Goal: Task Accomplishment & Management: Complete application form

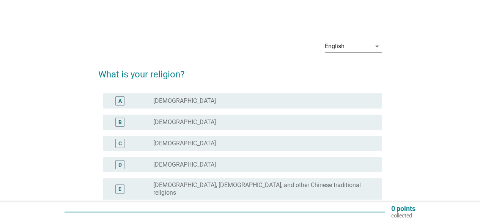
click at [189, 124] on div "radio_button_unchecked [DEMOGRAPHIC_DATA]" at bounding box center [261, 122] width 216 height 8
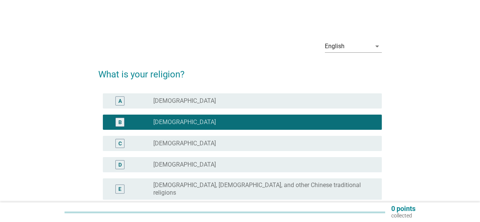
scroll to position [76, 0]
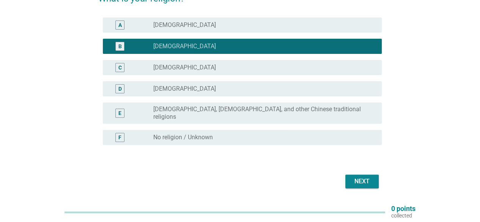
click at [364, 177] on div "Next" at bounding box center [361, 181] width 21 height 9
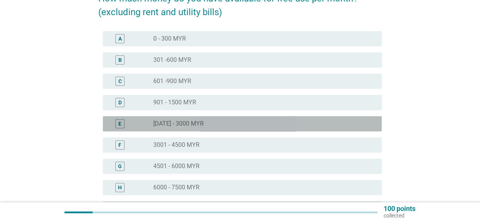
click at [200, 122] on div "radio_button_unchecked [DATE] - 3000 MYR" at bounding box center [261, 124] width 216 height 8
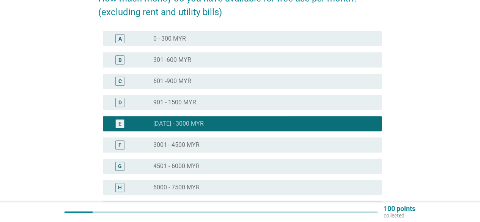
scroll to position [169, 0]
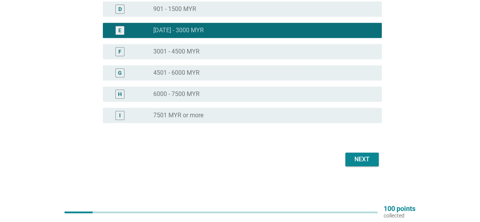
click at [369, 164] on div "Next" at bounding box center [361, 159] width 21 height 9
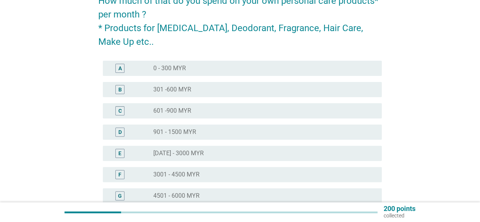
scroll to position [76, 0]
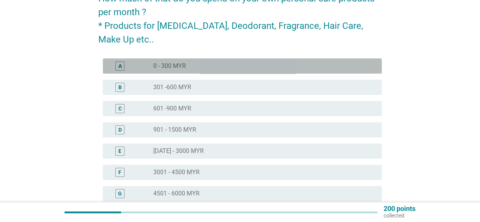
click at [163, 66] on label "0 - 300 MYR" at bounding box center [169, 66] width 33 height 8
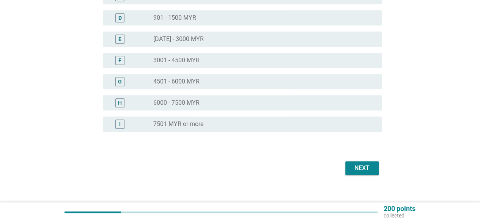
scroll to position [197, 0]
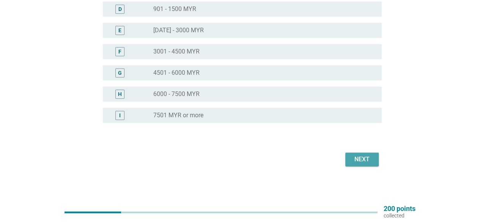
click at [363, 160] on div "Next" at bounding box center [361, 159] width 21 height 9
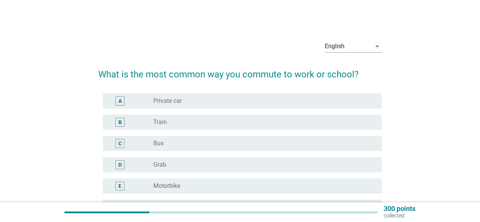
click at [162, 124] on label "Train" at bounding box center [160, 122] width 14 height 8
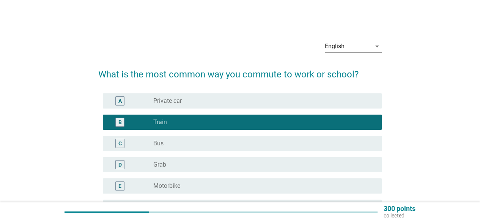
scroll to position [134, 0]
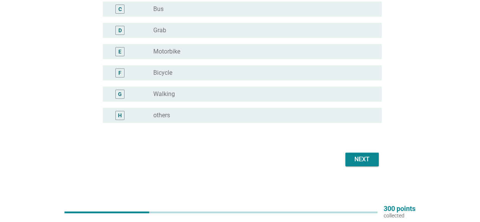
click at [364, 161] on div "Next" at bounding box center [361, 159] width 21 height 9
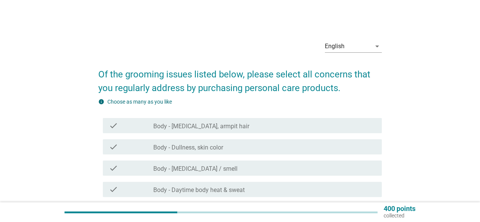
scroll to position [76, 0]
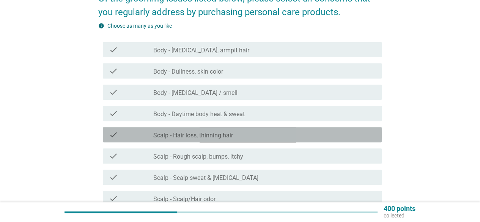
click at [261, 135] on div "check_box_outline_blank Scalp - Hair loss, thinning hair" at bounding box center [264, 134] width 222 height 9
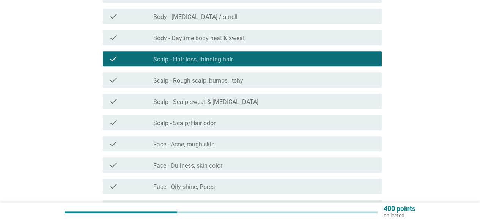
scroll to position [190, 0]
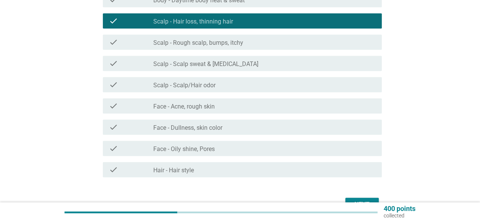
click at [244, 149] on div "check_box_outline_blank Face - Oily shine, Pores" at bounding box center [264, 148] width 222 height 9
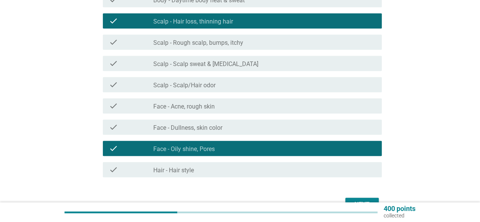
click at [245, 173] on div "check_box_outline_blank Hair - Hair style" at bounding box center [264, 169] width 222 height 9
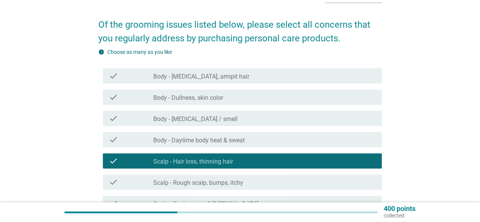
scroll to position [0, 0]
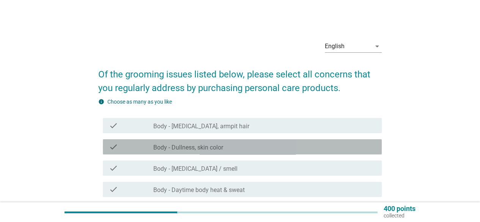
click at [253, 146] on div "check_box_outline_blank Body - Dullness, skin color" at bounding box center [264, 146] width 222 height 9
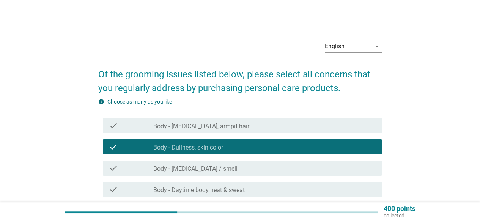
click at [248, 166] on div "check_box_outline_blank Body - [MEDICAL_DATA] / smell" at bounding box center [264, 168] width 222 height 9
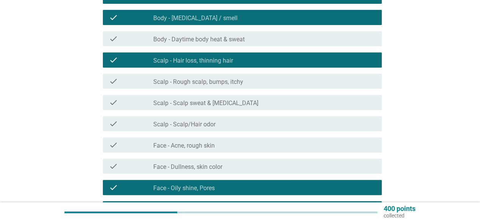
scroll to position [152, 0]
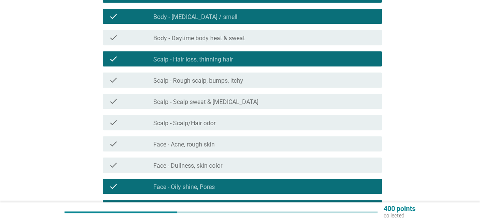
click at [224, 167] on div "check_box_outline_blank Face - Dullness, skin color" at bounding box center [264, 164] width 222 height 9
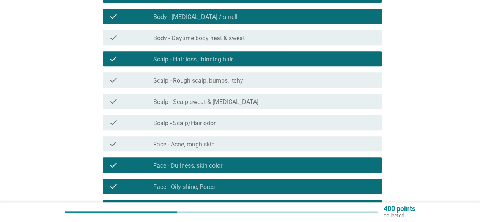
scroll to position [228, 0]
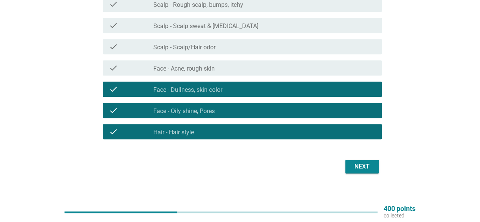
click at [379, 165] on div "Next" at bounding box center [239, 166] width 283 height 18
click at [377, 165] on button "Next" at bounding box center [361, 167] width 33 height 14
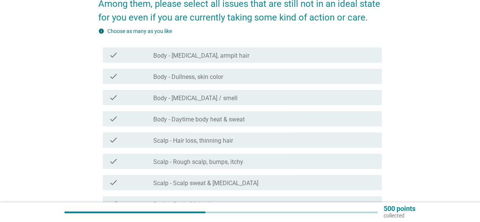
scroll to position [76, 0]
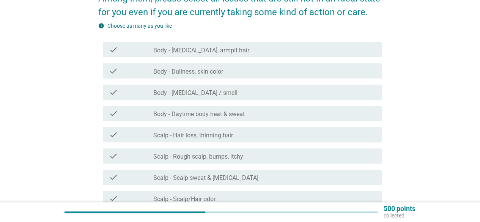
click at [191, 47] on label "Body - [MEDICAL_DATA], armpit hair" at bounding box center [201, 51] width 96 height 8
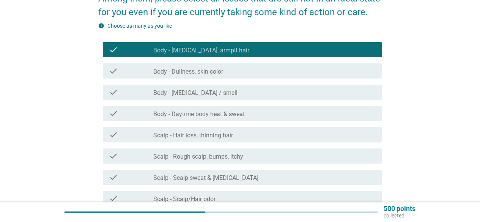
click at [206, 71] on label "Body - Dullness, skin color" at bounding box center [188, 72] width 70 height 8
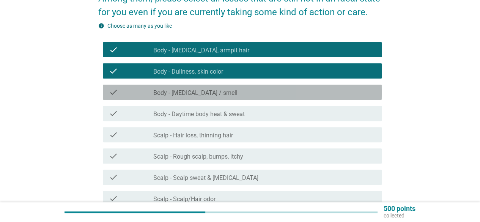
click at [219, 88] on div "check_box_outline_blank Body - [MEDICAL_DATA] / smell" at bounding box center [264, 92] width 222 height 9
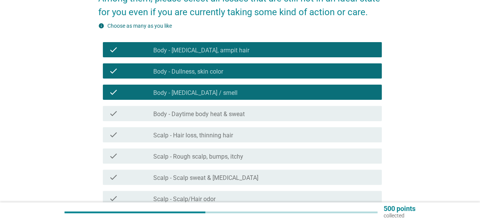
click at [230, 135] on label "Scalp - Hair loss, thinning hair" at bounding box center [193, 136] width 80 height 8
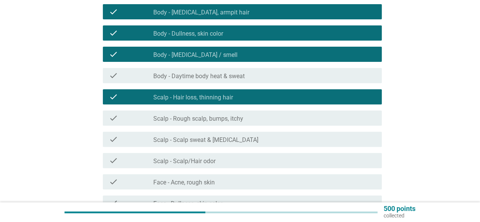
scroll to position [190, 0]
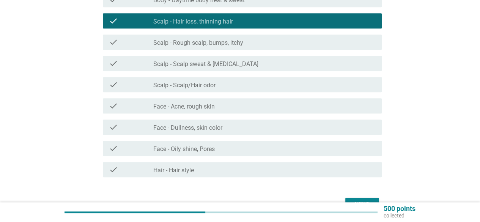
click at [235, 127] on div "check_box_outline_blank Face - Dullness, skin color" at bounding box center [264, 127] width 222 height 9
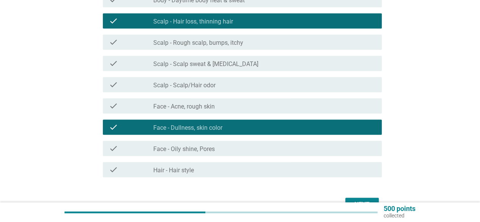
click at [236, 147] on div "check_box_outline_blank Face - Oily shine, Pores" at bounding box center [264, 148] width 222 height 9
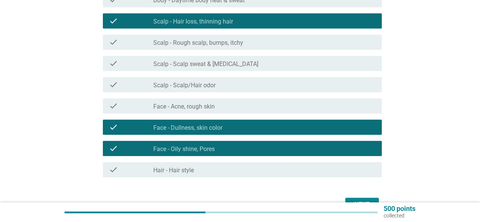
click at [264, 170] on div "check_box_outline_blank Hair - Hair style" at bounding box center [264, 169] width 222 height 9
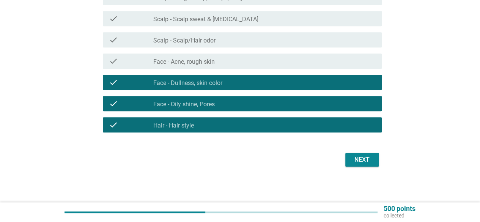
scroll to position [235, 0]
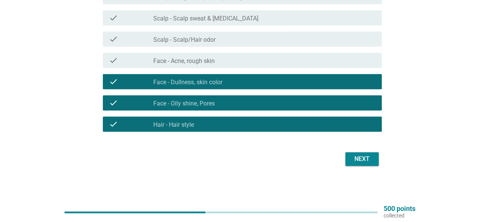
click at [364, 154] on button "Next" at bounding box center [361, 159] width 33 height 14
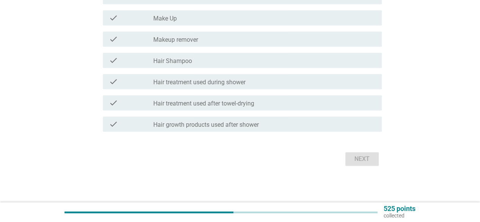
scroll to position [0, 0]
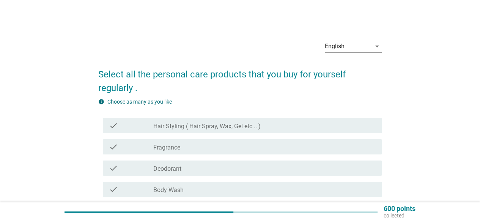
click at [167, 123] on label "Hair Styling ( Hair Spray, Wax, Gel etc .. )" at bounding box center [206, 127] width 107 height 8
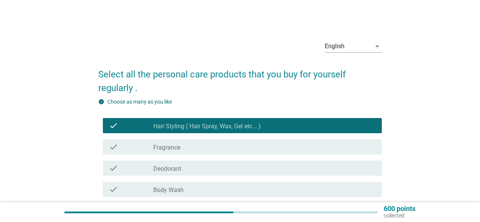
click at [171, 147] on label "Fragrance" at bounding box center [166, 148] width 27 height 8
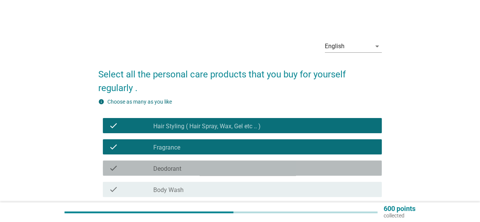
click at [179, 170] on label "Deodorant" at bounding box center [167, 169] width 28 height 8
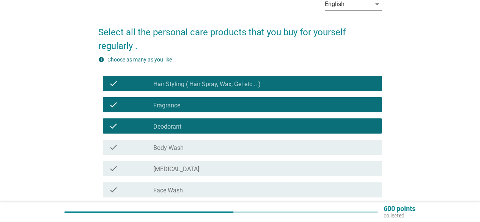
scroll to position [114, 0]
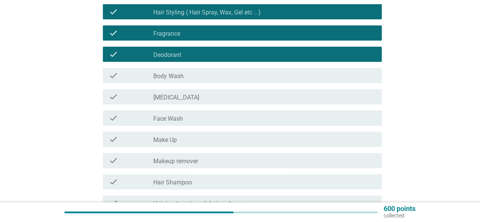
click at [183, 74] on label "Body Wash" at bounding box center [168, 76] width 30 height 8
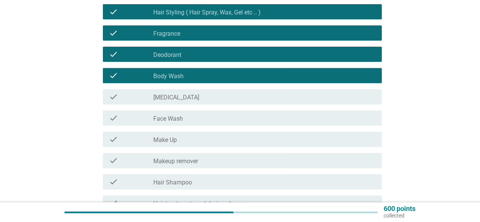
click at [184, 100] on div "check_box_outline_blank [MEDICAL_DATA]" at bounding box center [264, 96] width 222 height 9
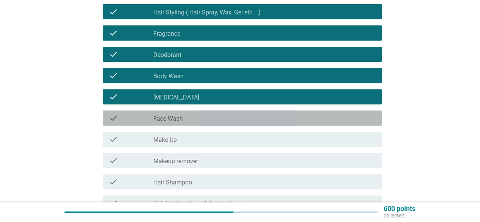
click at [184, 122] on div "check_box_outline_blank Face Wash" at bounding box center [264, 117] width 222 height 9
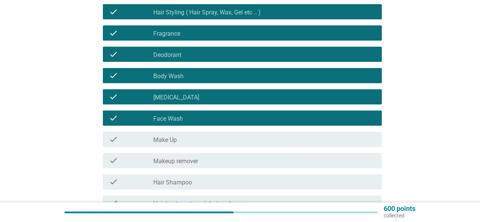
click at [180, 136] on div "check_box_outline_blank Make Up" at bounding box center [264, 139] width 222 height 9
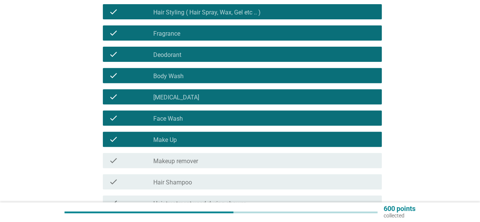
click at [183, 160] on label "Makeup remover" at bounding box center [175, 161] width 45 height 8
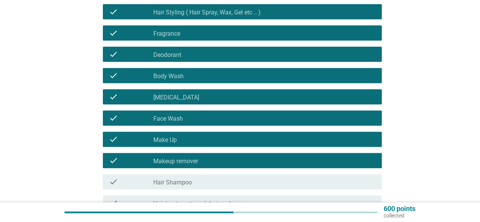
scroll to position [152, 0]
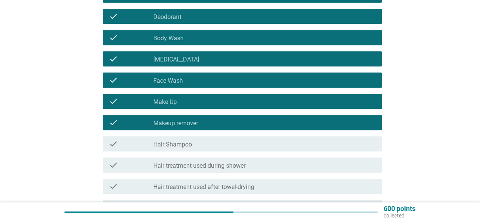
click at [183, 138] on div "check check_box_outline_blank Hair Shampoo" at bounding box center [242, 143] width 279 height 15
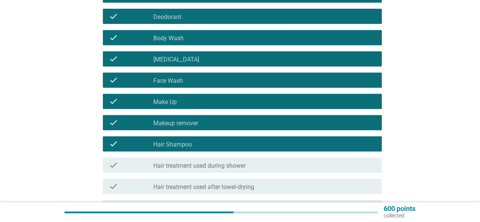
click at [211, 168] on label "Hair treatment used during shower" at bounding box center [199, 166] width 92 height 8
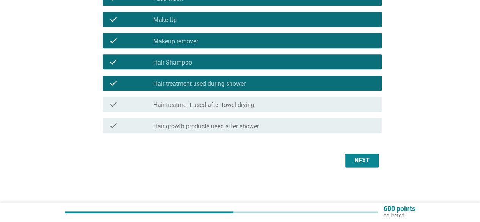
scroll to position [235, 0]
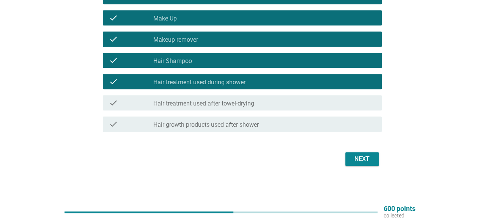
click at [207, 102] on label "Hair treatment used after towel-drying" at bounding box center [203, 104] width 101 height 8
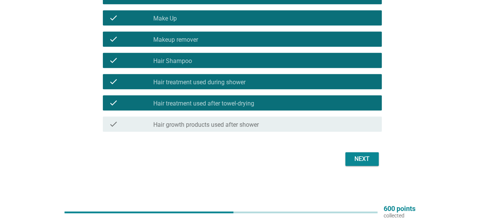
click at [208, 122] on label "Hair growth products used after shower" at bounding box center [205, 125] width 105 height 8
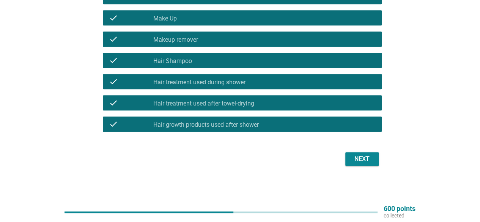
click at [362, 158] on div "Next" at bounding box center [361, 158] width 21 height 9
